Goal: Task Accomplishment & Management: Manage account settings

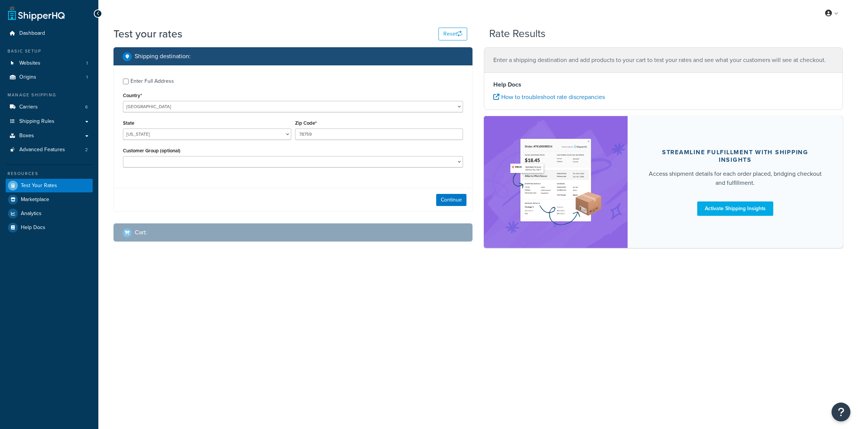
select select "[GEOGRAPHIC_DATA]"
click at [67, 107] on link "Carriers 6" at bounding box center [49, 107] width 87 height 14
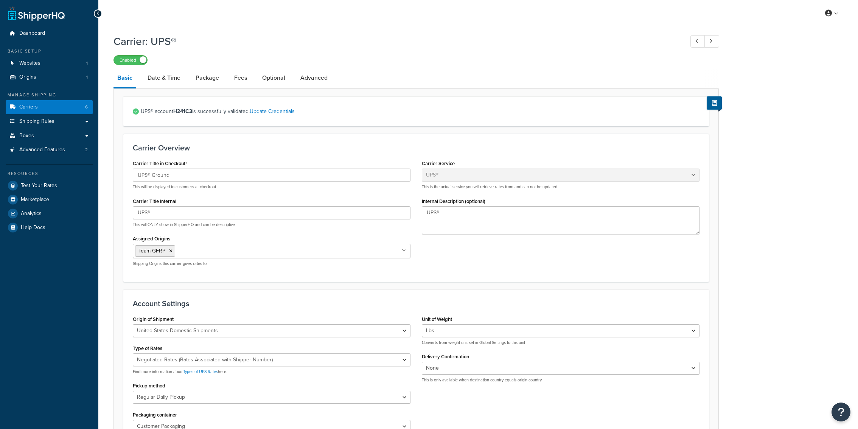
select select "ups"
click at [62, 176] on div "Resources" at bounding box center [49, 174] width 87 height 6
click at [62, 182] on link "Test Your Rates" at bounding box center [49, 186] width 87 height 14
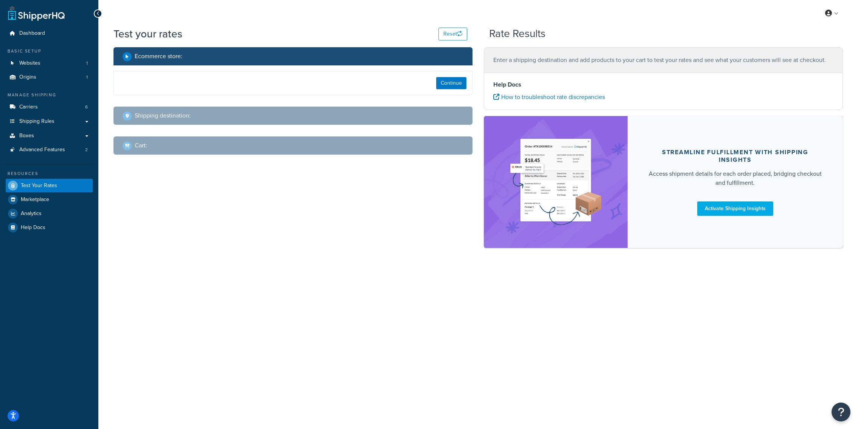
select select "[GEOGRAPHIC_DATA]"
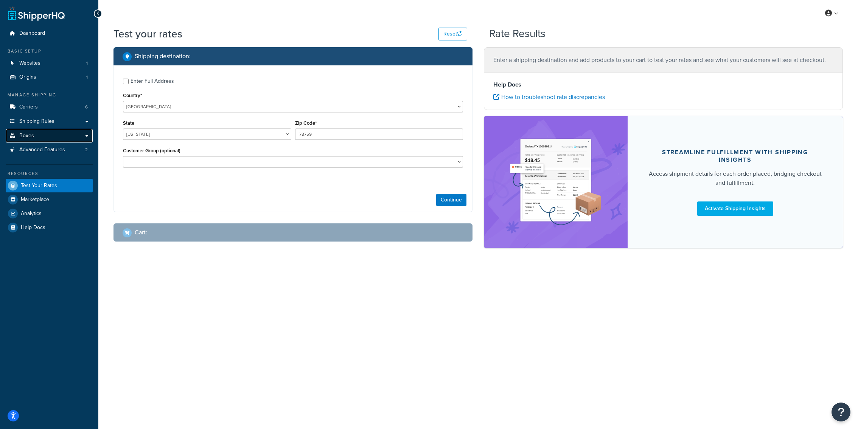
click at [62, 133] on link "Boxes" at bounding box center [49, 136] width 87 height 14
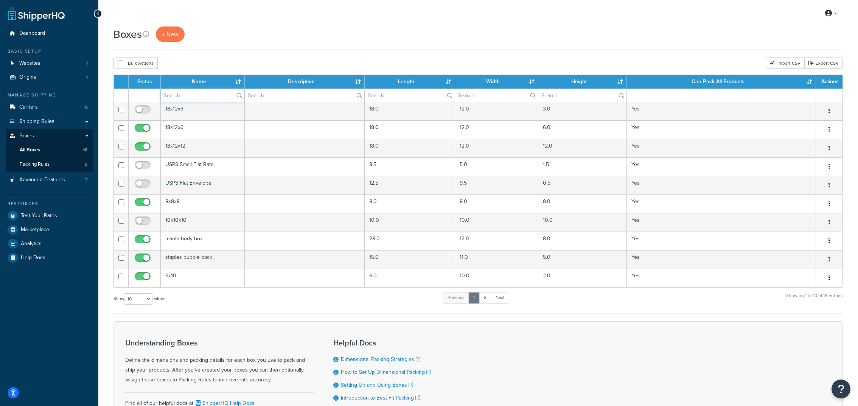
click at [213, 95] on input "text" at bounding box center [203, 95] width 84 height 13
paste input "18 x 12 x 4"
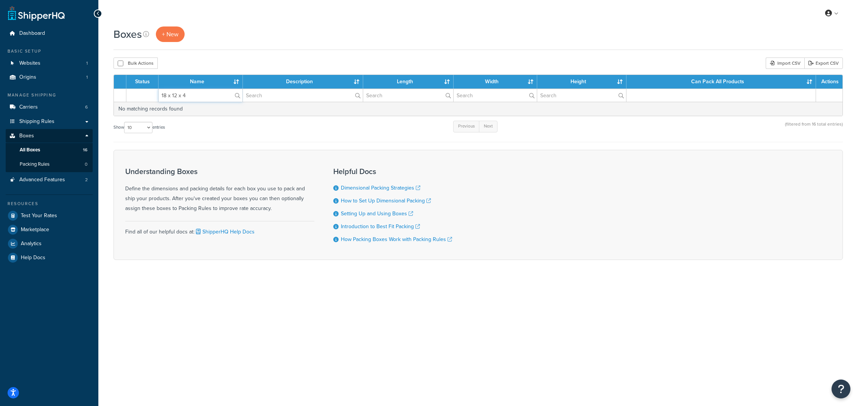
type input "18 x 12 x 4"
click at [80, 153] on link "All Boxes 16" at bounding box center [49, 150] width 87 height 14
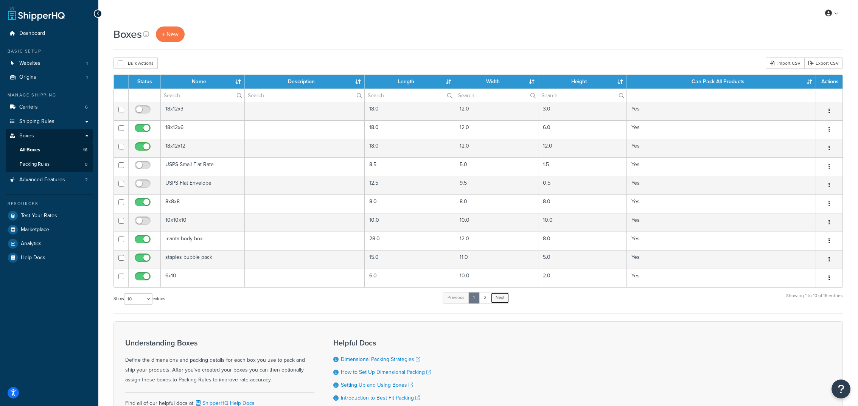
click at [498, 296] on link "Next" at bounding box center [500, 297] width 19 height 11
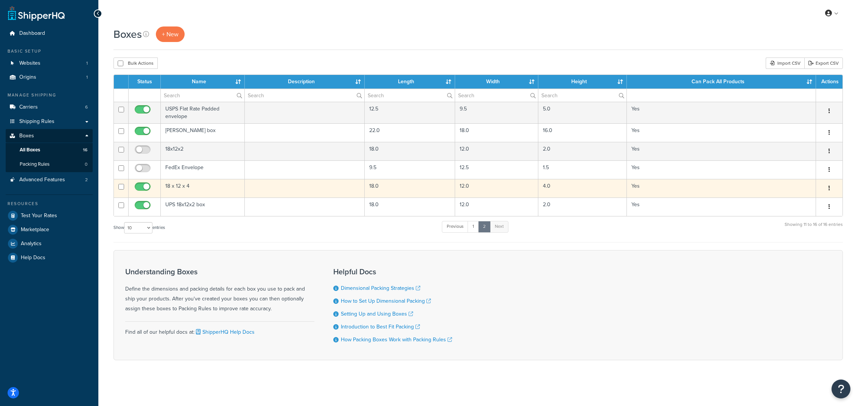
click at [217, 186] on td "18 x 12 x 4" at bounding box center [203, 188] width 84 height 19
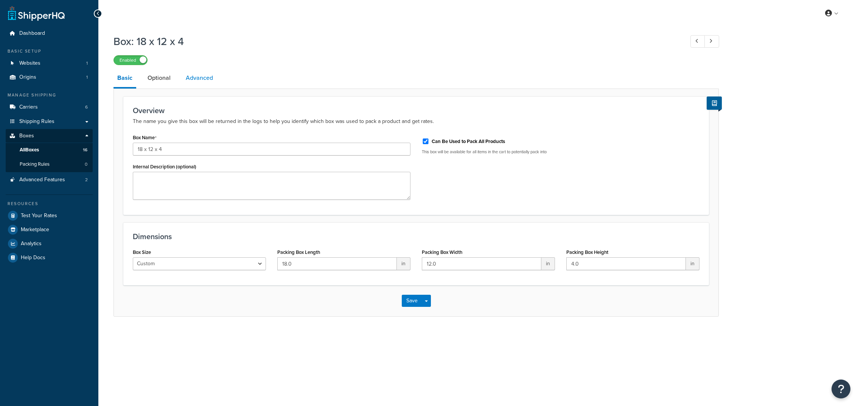
click at [204, 82] on link "Advanced" at bounding box center [199, 78] width 35 height 18
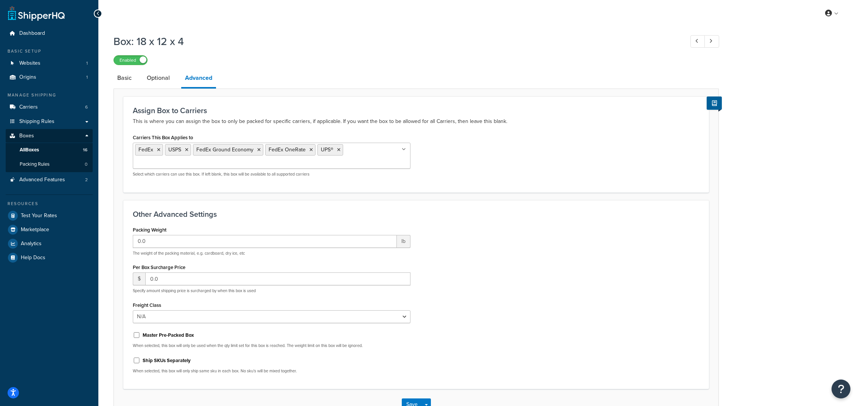
click at [364, 157] on ul "FedEx USPS FedEx Ground Economy FedEx OneRate UPS®" at bounding box center [272, 156] width 278 height 26
click at [76, 179] on link "Advanced Features 2" at bounding box center [49, 180] width 87 height 14
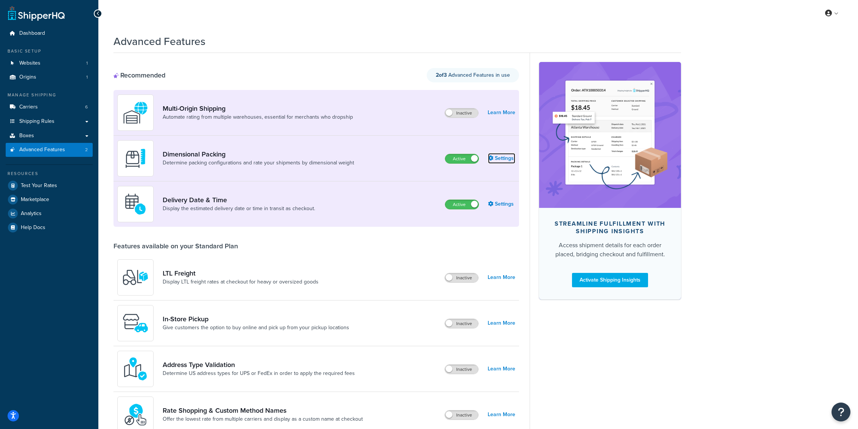
click at [496, 159] on link "Settings" at bounding box center [501, 158] width 27 height 11
